Goal: Information Seeking & Learning: Learn about a topic

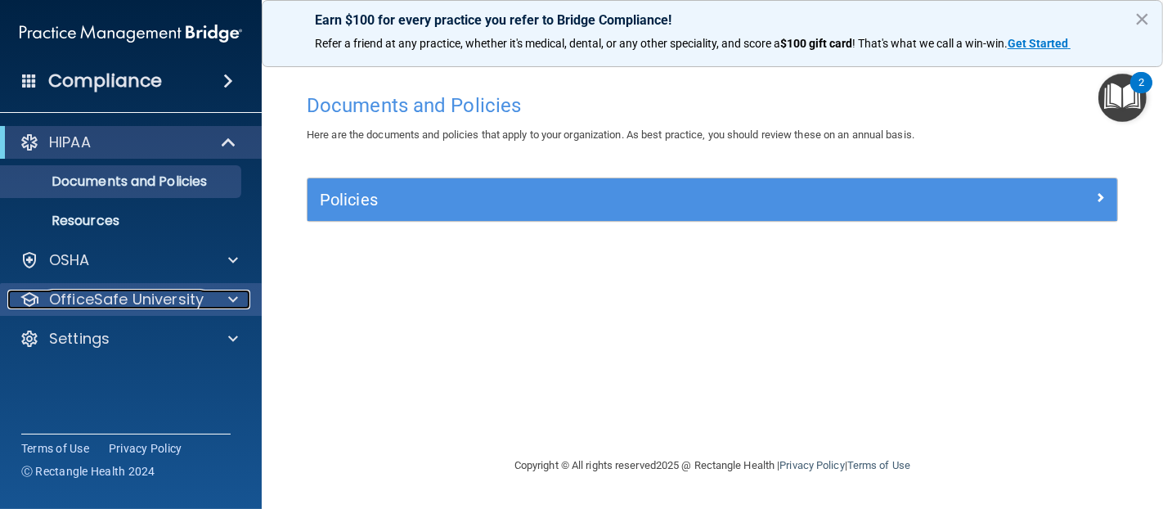
click at [107, 304] on p "OfficeSafe University" at bounding box center [126, 300] width 155 height 20
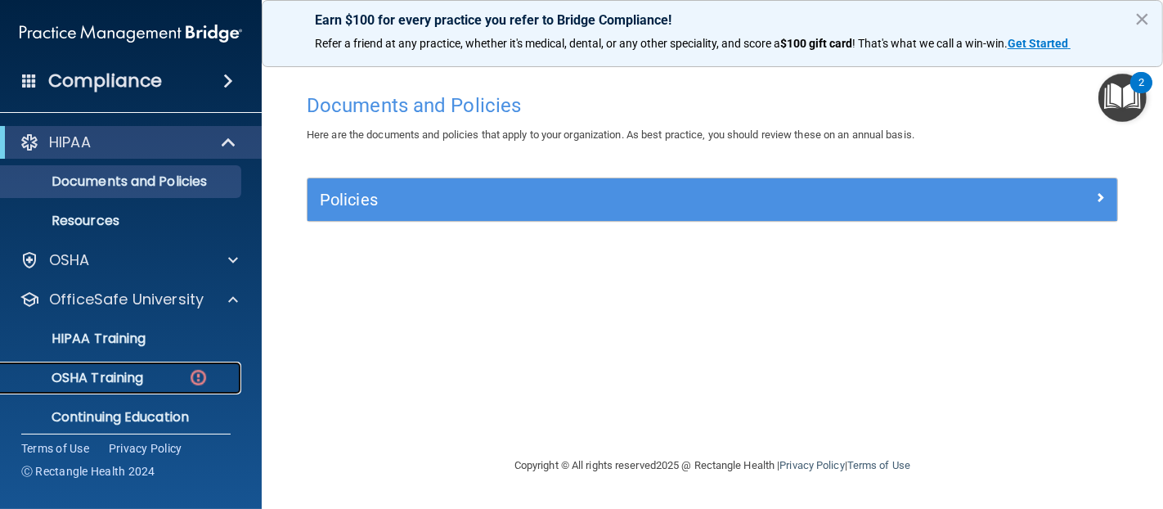
click at [140, 370] on p "OSHA Training" at bounding box center [77, 378] width 133 height 16
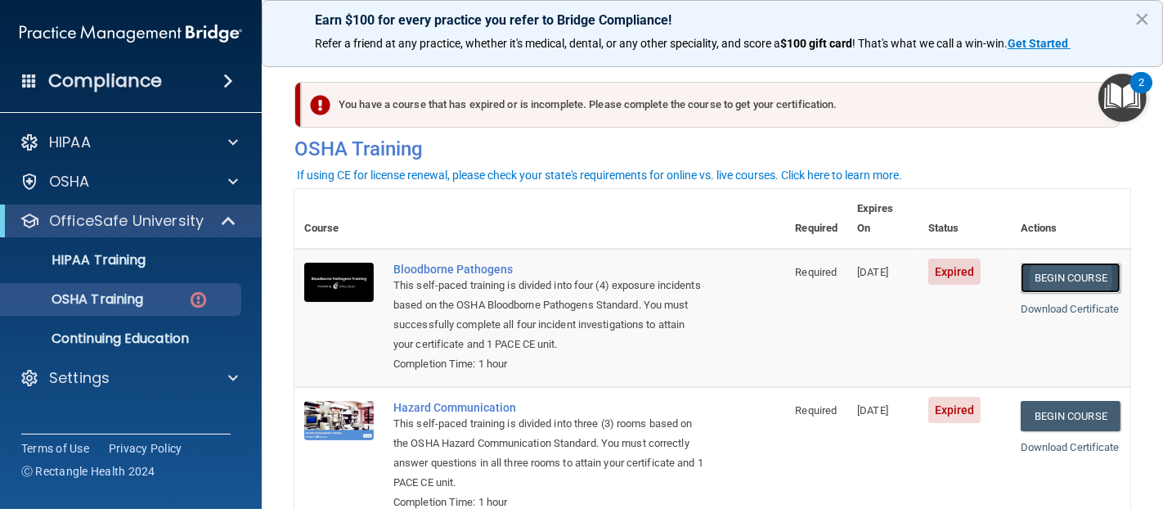
click at [1043, 268] on link "Begin Course" at bounding box center [1071, 278] width 100 height 30
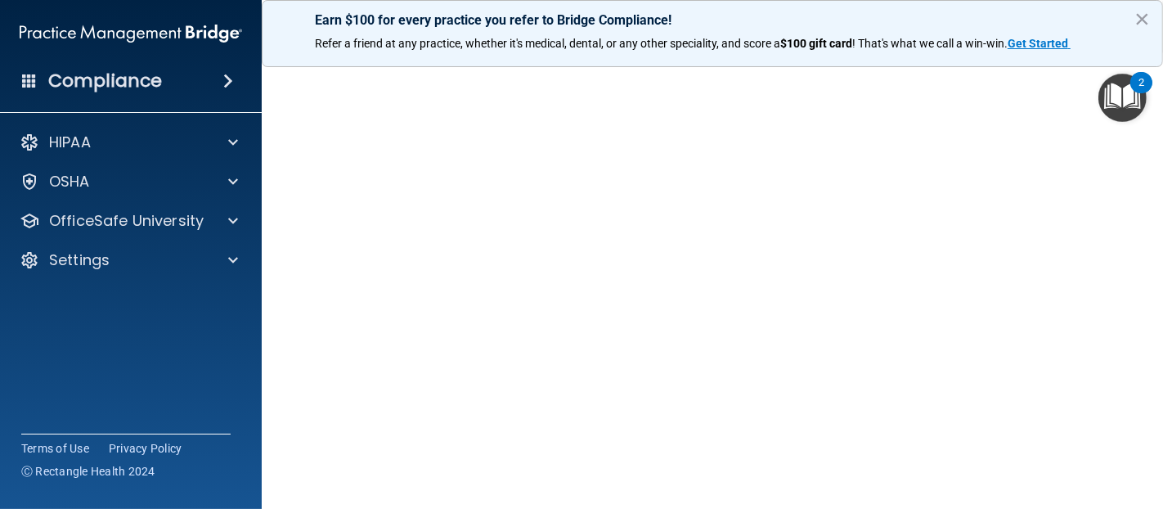
scroll to position [82, 0]
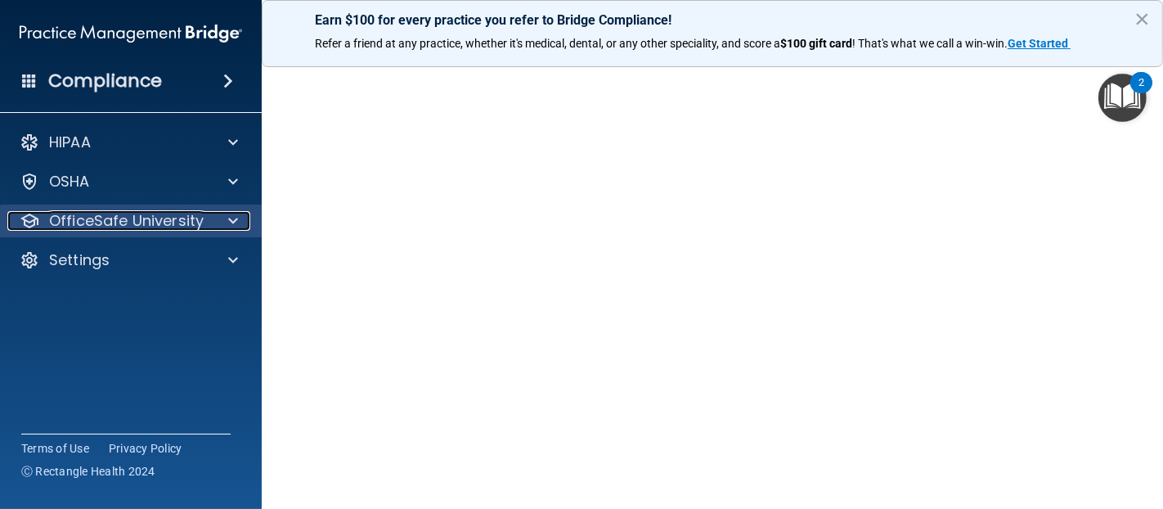
click at [164, 224] on p "OfficeSafe University" at bounding box center [126, 221] width 155 height 20
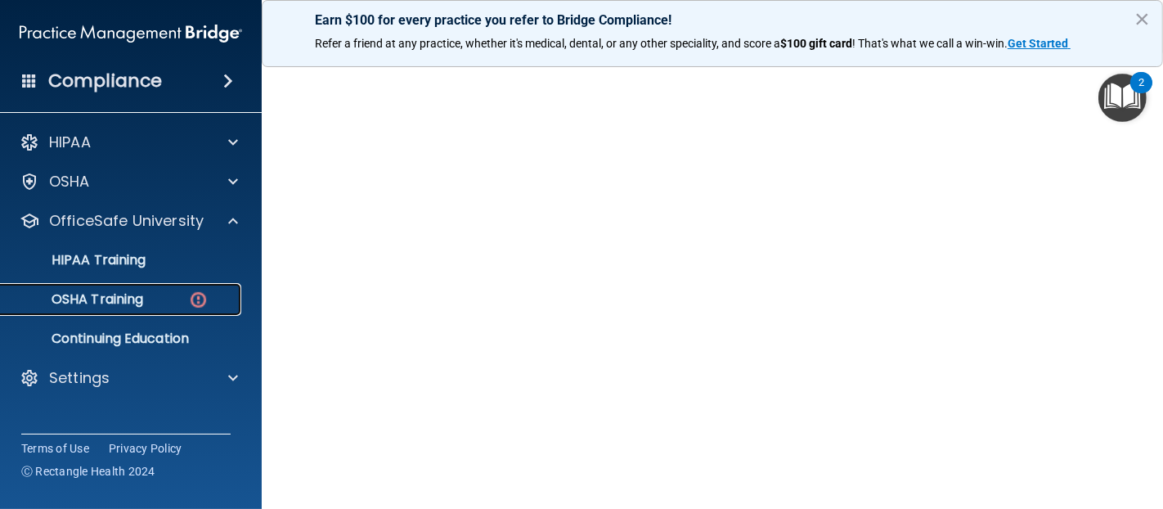
click at [127, 304] on p "OSHA Training" at bounding box center [77, 299] width 133 height 16
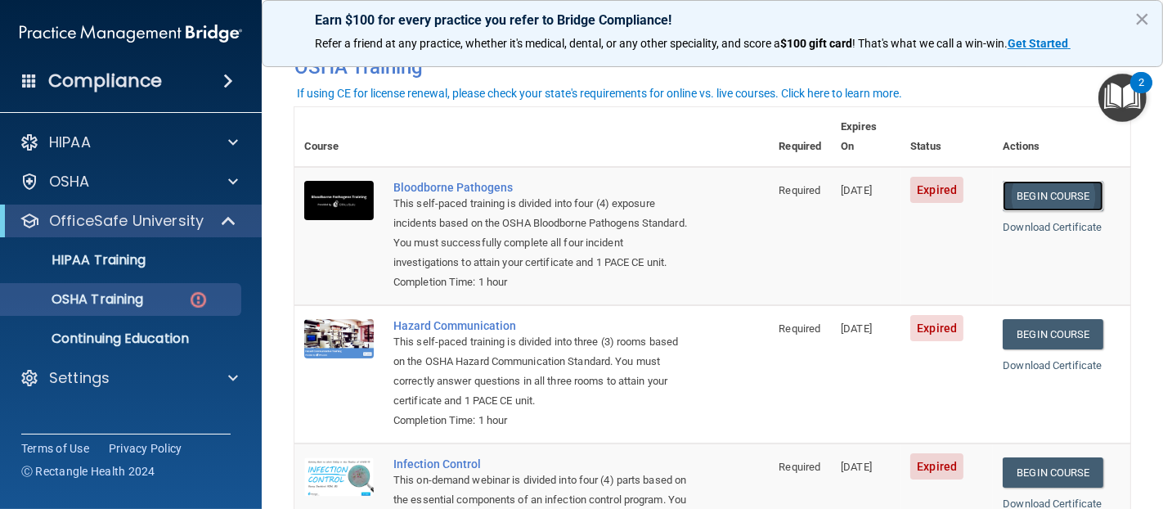
click at [1053, 181] on link "Begin Course" at bounding box center [1053, 196] width 100 height 30
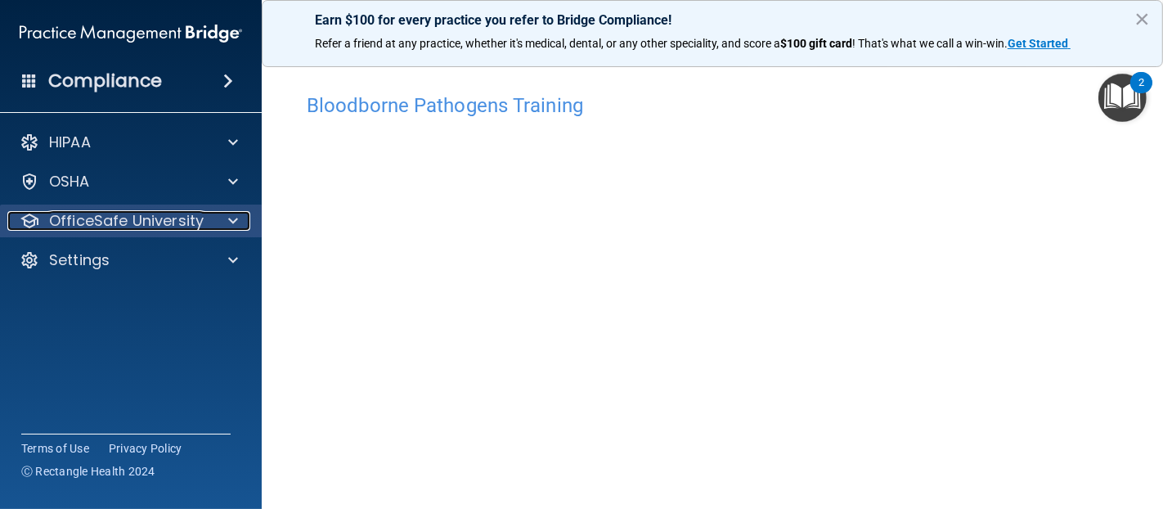
click at [147, 214] on p "OfficeSafe University" at bounding box center [126, 221] width 155 height 20
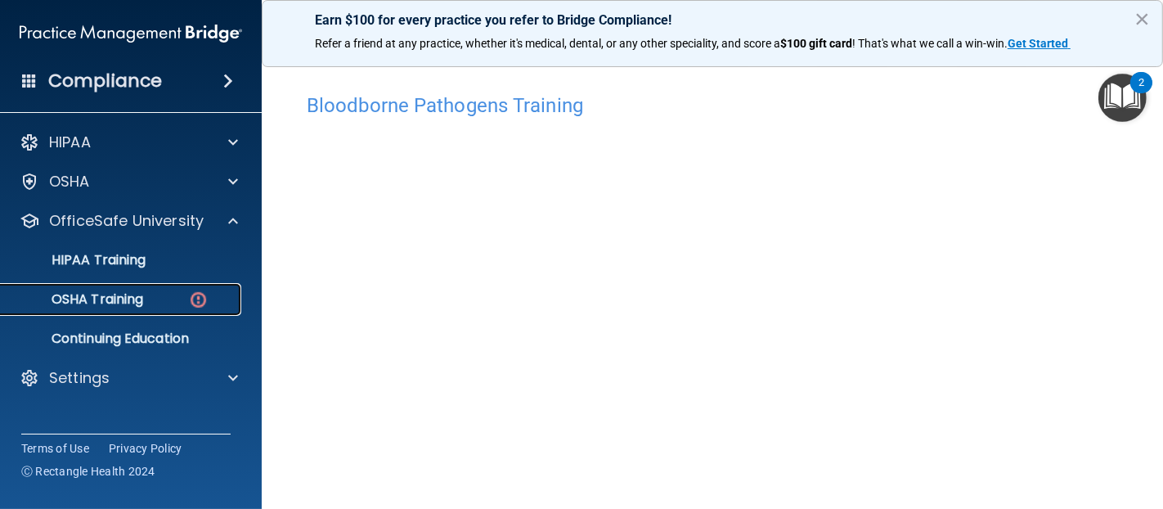
click at [137, 300] on p "OSHA Training" at bounding box center [77, 299] width 133 height 16
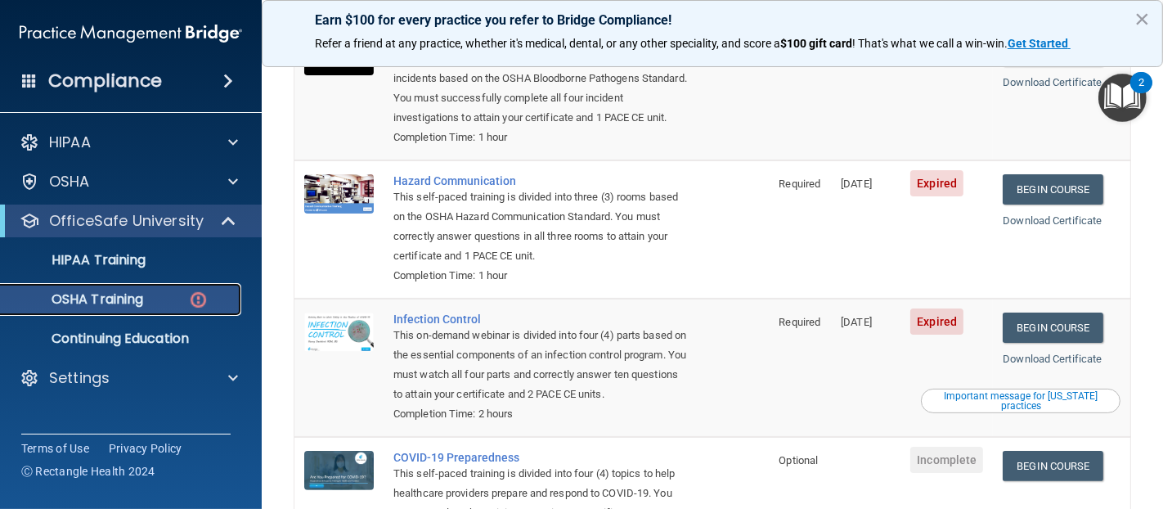
scroll to position [226, 0]
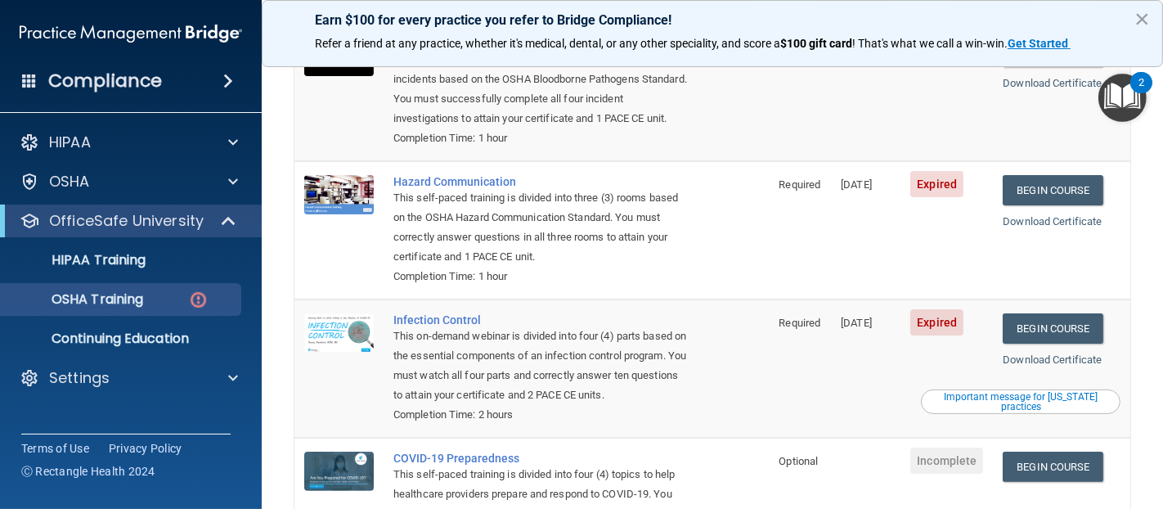
click at [950, 183] on span "Expired" at bounding box center [937, 184] width 53 height 26
click at [1055, 217] on link "Download Certificate" at bounding box center [1052, 221] width 99 height 12
click at [1056, 328] on link "Begin Course" at bounding box center [1053, 328] width 100 height 30
click at [1070, 335] on link "Begin Course" at bounding box center [1053, 328] width 100 height 30
click at [1036, 194] on link "Begin Course" at bounding box center [1053, 190] width 100 height 30
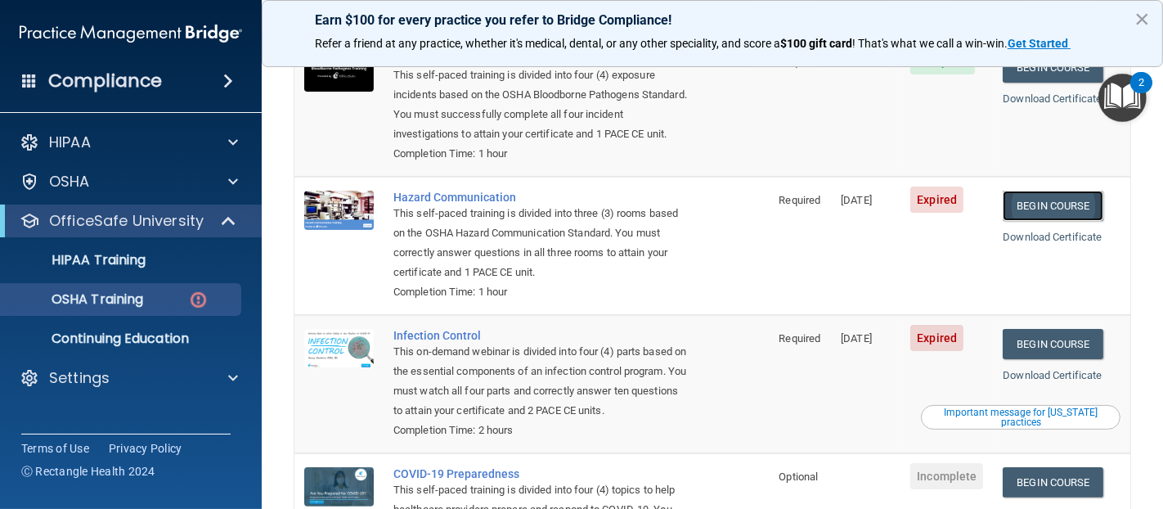
scroll to position [209, 0]
click at [1054, 345] on link "Begin Course" at bounding box center [1053, 345] width 100 height 30
click at [1038, 350] on link "Begin Course" at bounding box center [1053, 345] width 100 height 30
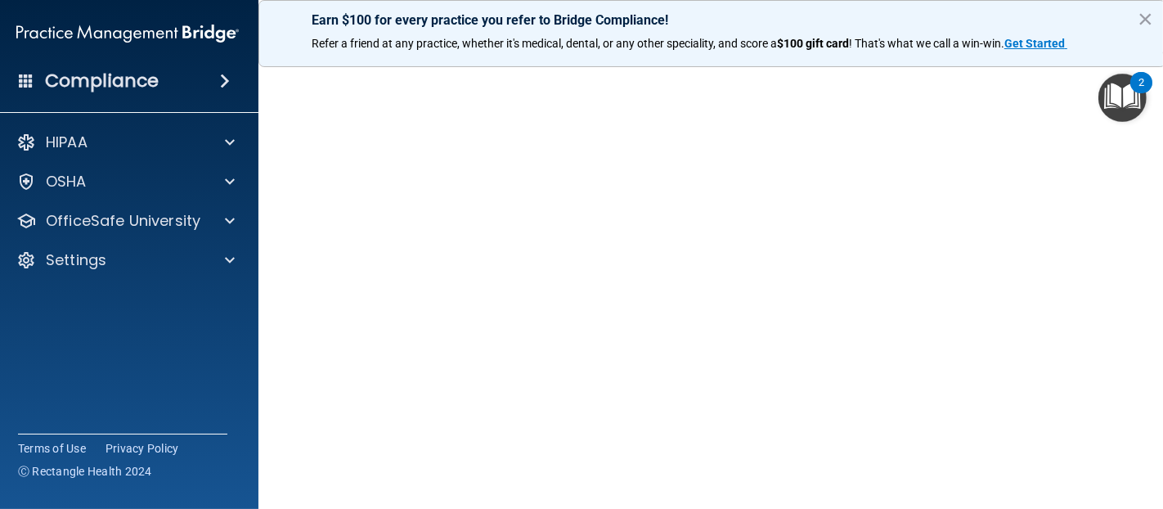
scroll to position [123, 0]
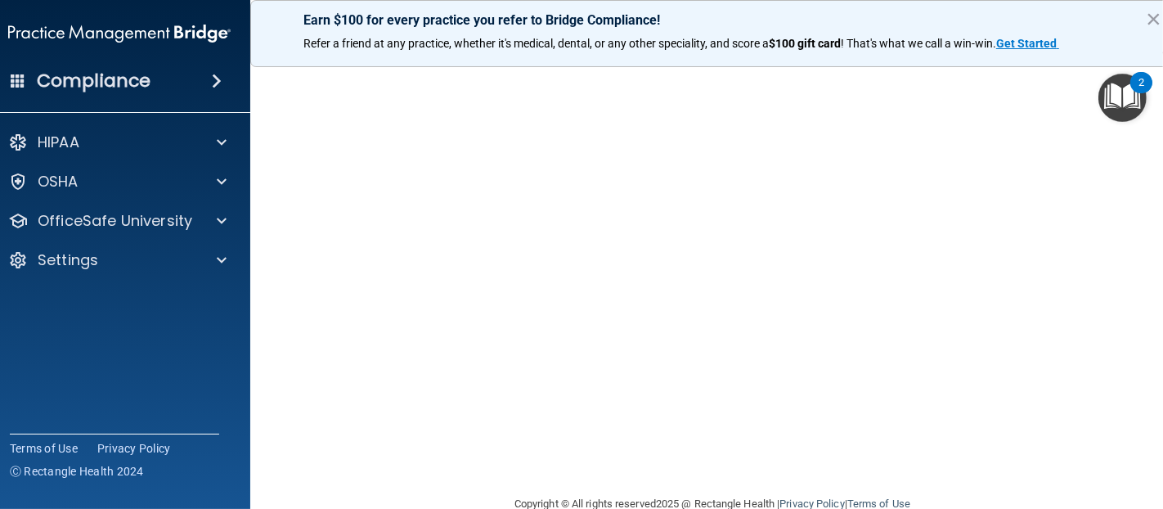
scroll to position [102, 0]
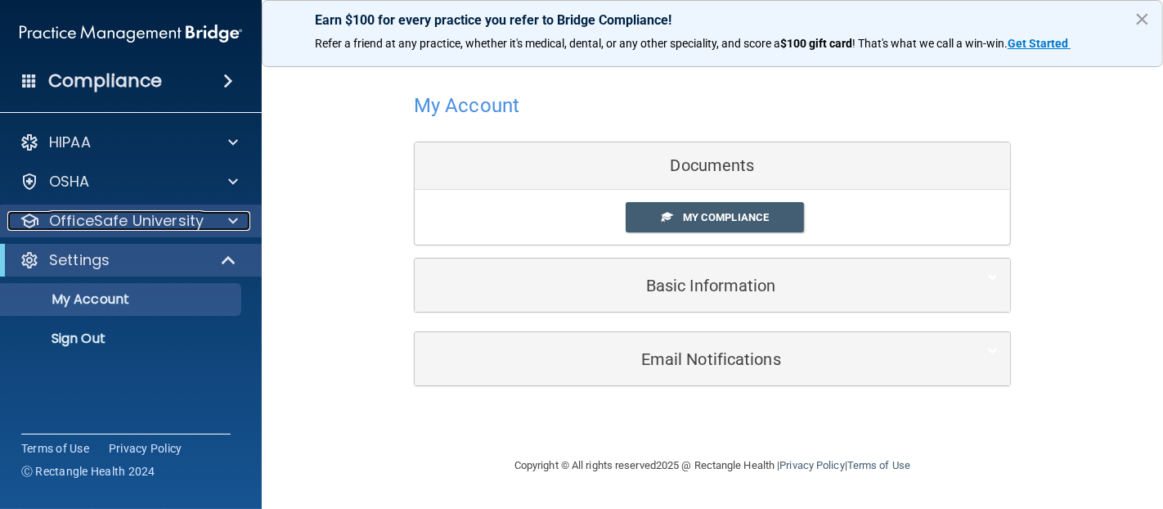
click at [56, 229] on p "OfficeSafe University" at bounding box center [126, 221] width 155 height 20
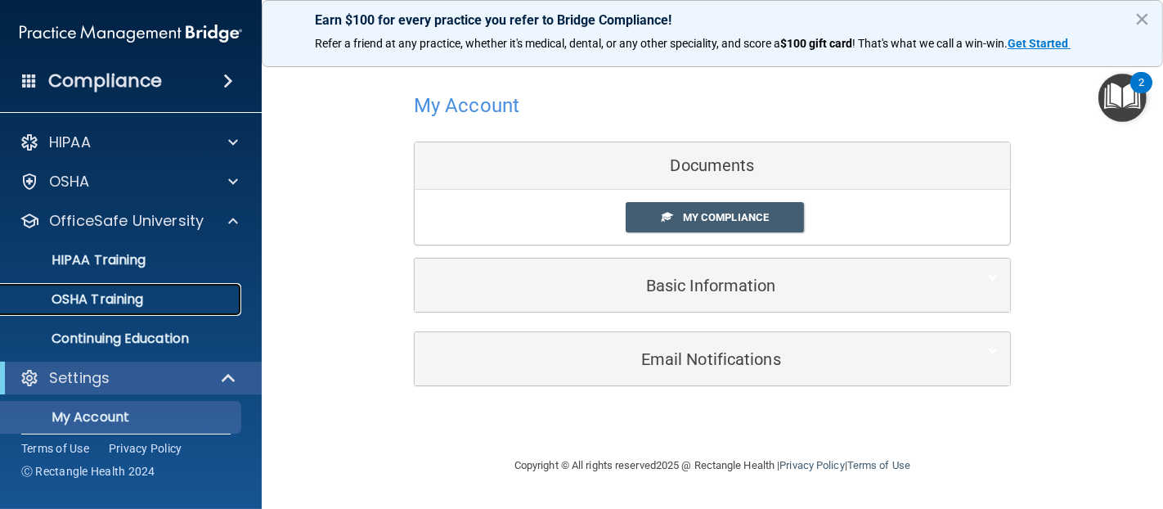
click at [83, 300] on p "OSHA Training" at bounding box center [77, 299] width 133 height 16
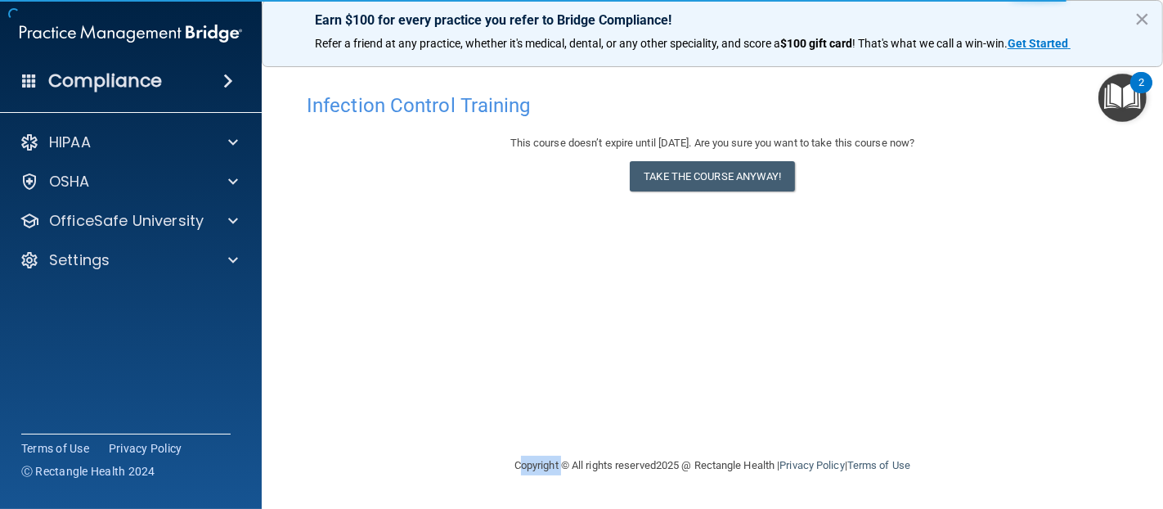
click at [982, 310] on div "Infection Control Training This course doesn’t expire until [DATE]. Are you sur…" at bounding box center [713, 270] width 836 height 371
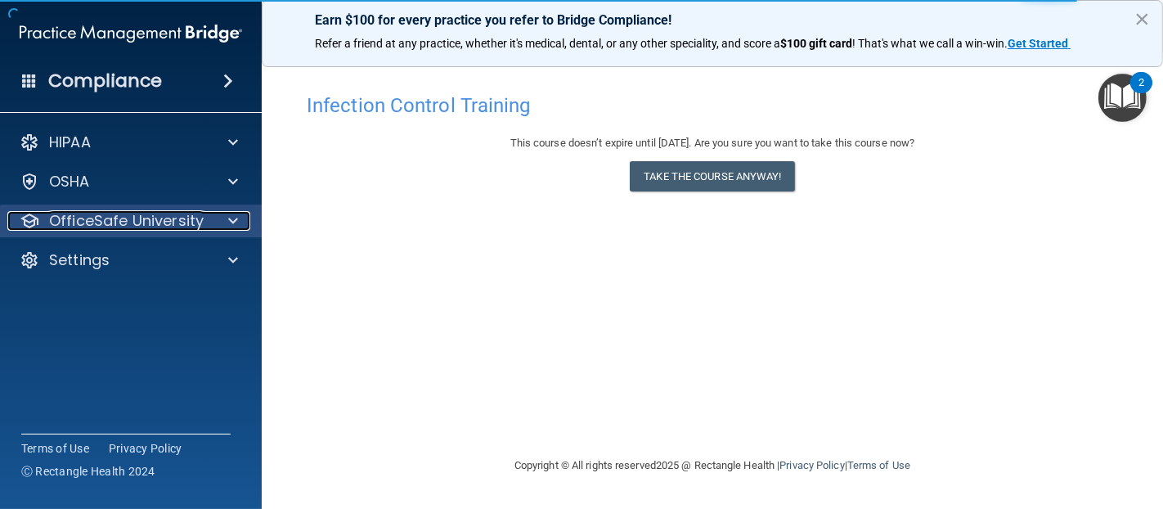
click at [110, 228] on p "OfficeSafe University" at bounding box center [126, 221] width 155 height 20
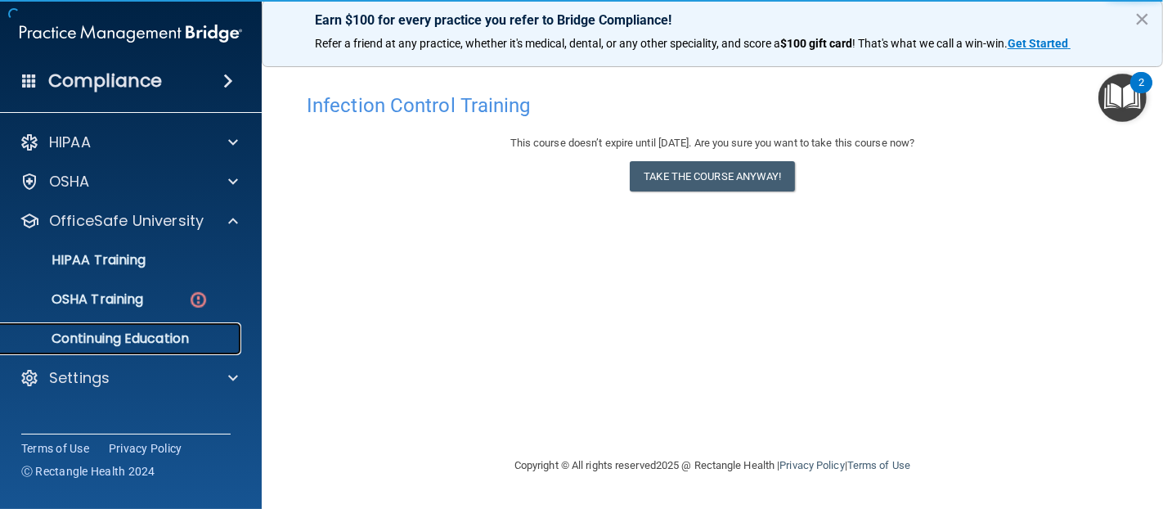
click at [189, 325] on link "Continuing Education" at bounding box center [113, 338] width 258 height 33
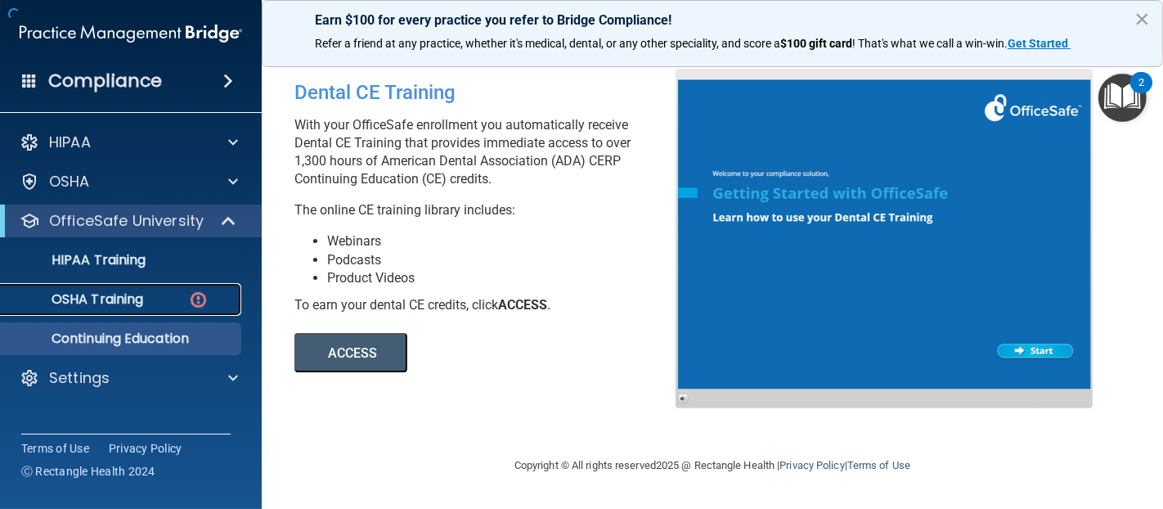
click at [123, 309] on link "OSHA Training" at bounding box center [113, 299] width 258 height 33
